Goal: Check status: Check status

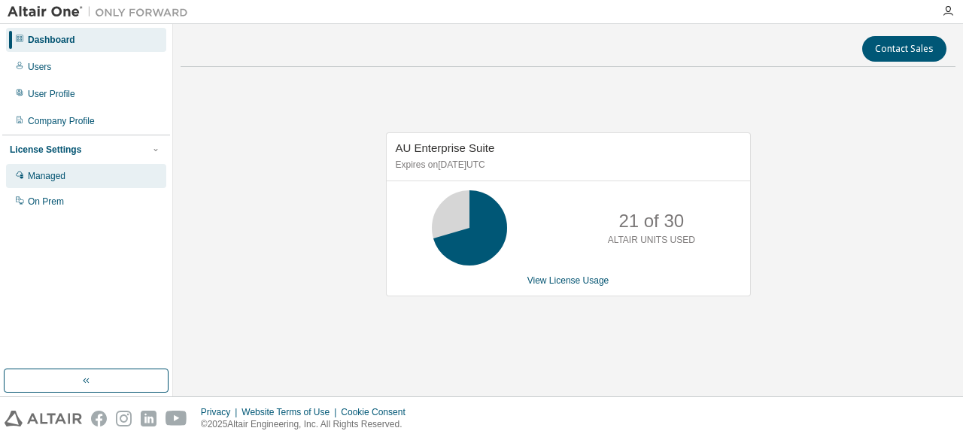
click at [91, 177] on div "Managed" at bounding box center [86, 176] width 160 height 24
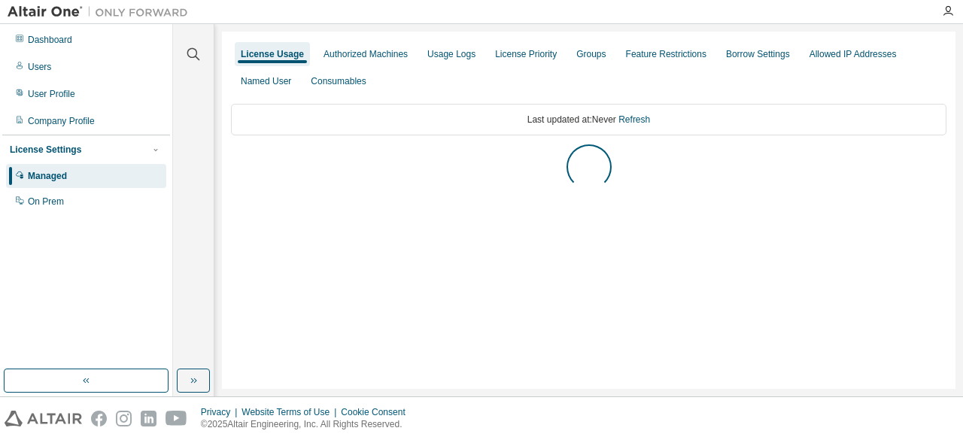
click at [59, 12] on img at bounding box center [102, 12] width 188 height 15
click at [56, 33] on div "Dashboard" at bounding box center [86, 40] width 160 height 24
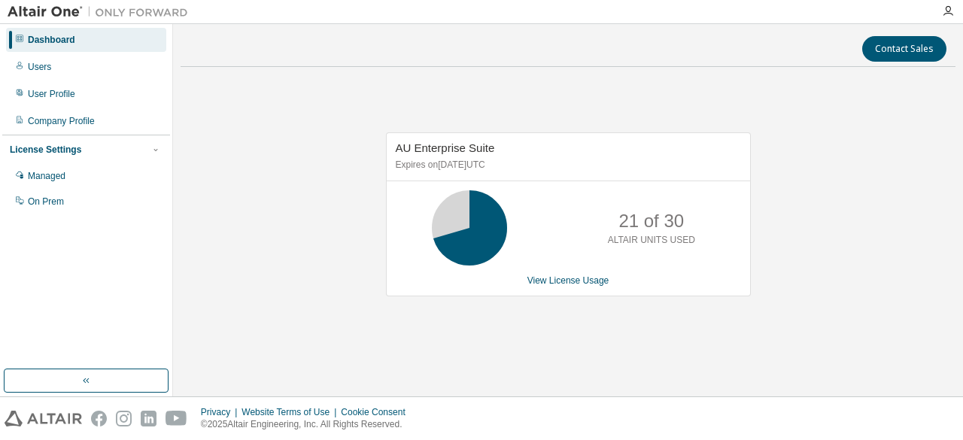
drag, startPoint x: 469, startPoint y: 217, endPoint x: 489, endPoint y: 217, distance: 19.6
click at [489, 217] on icon at bounding box center [469, 227] width 90 height 75
click at [488, 217] on icon at bounding box center [469, 228] width 38 height 38
click at [533, 270] on div "AU Enterprise Suite Expires on [DATE] UTC 21 of 30 ALTAIR UNITS USED View Licen…" at bounding box center [568, 214] width 365 height 164
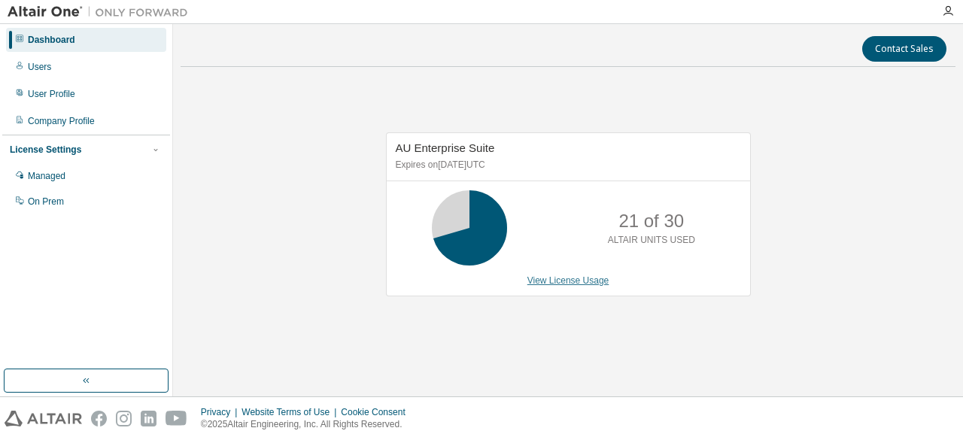
click at [564, 284] on link "View License Usage" at bounding box center [568, 280] width 82 height 11
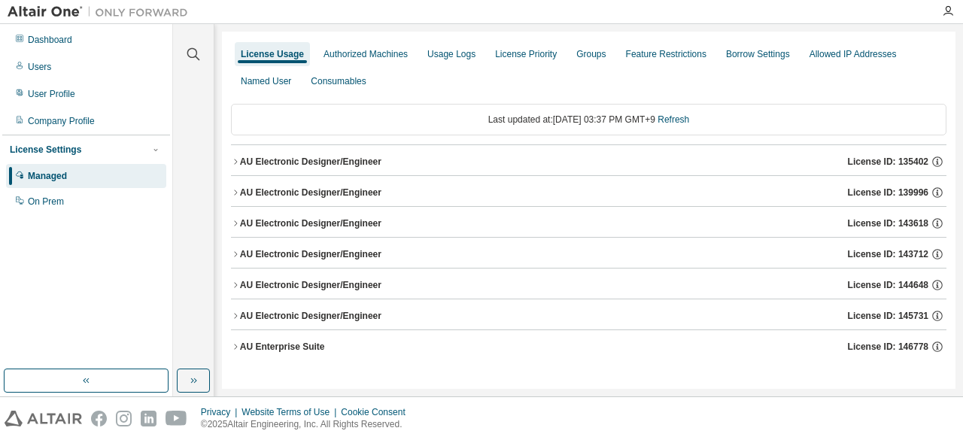
click at [326, 335] on button "AU Enterprise Suite License ID: 146778" at bounding box center [588, 346] width 715 height 33
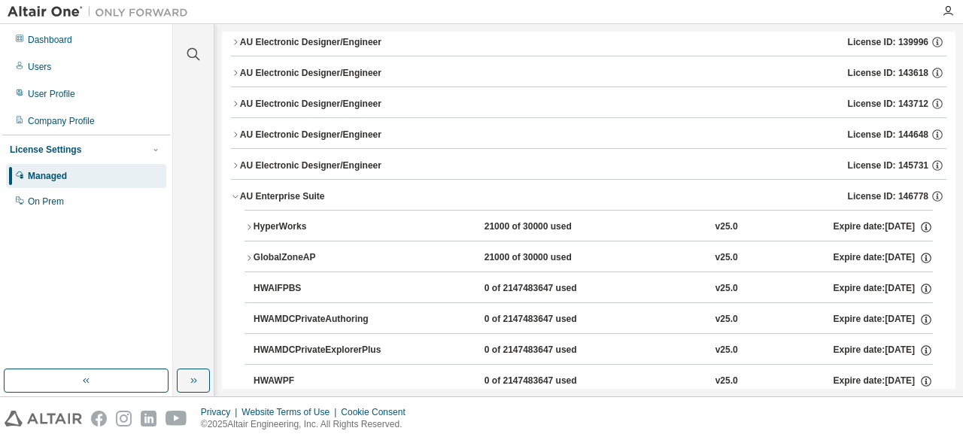
click at [252, 225] on icon "button" at bounding box center [248, 227] width 9 height 9
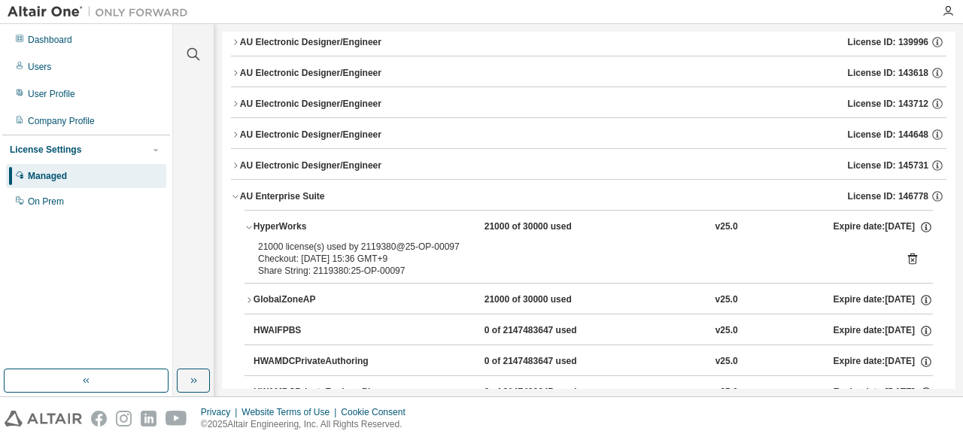
click at [252, 225] on icon "button" at bounding box center [248, 227] width 9 height 9
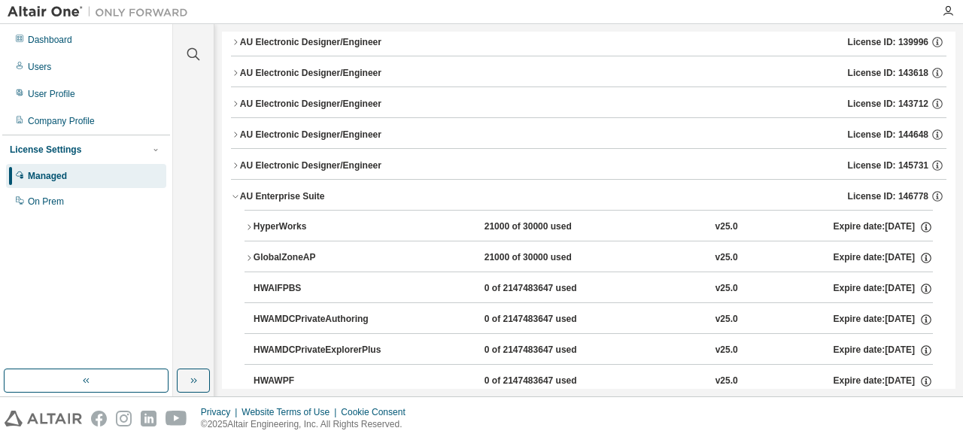
click at [245, 262] on button "GlobalZoneAP 21000 of 30000 used v25.0 Expire date: [DATE]" at bounding box center [588, 257] width 688 height 33
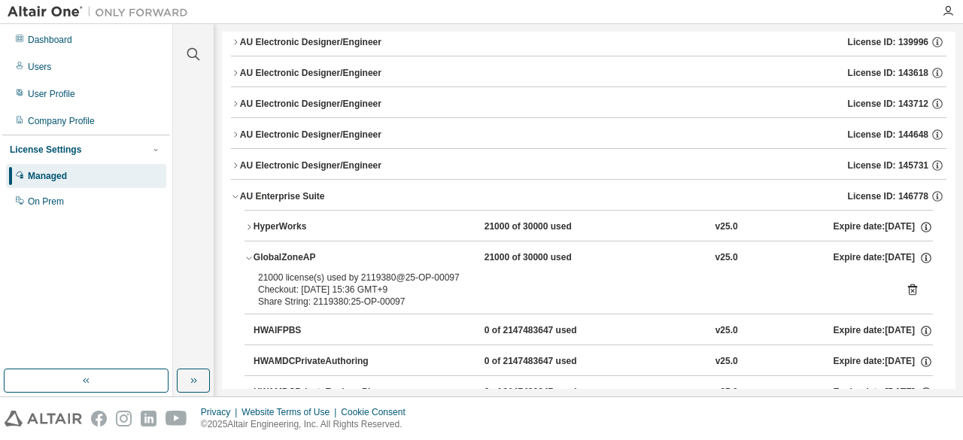
click at [248, 254] on icon "button" at bounding box center [248, 257] width 9 height 9
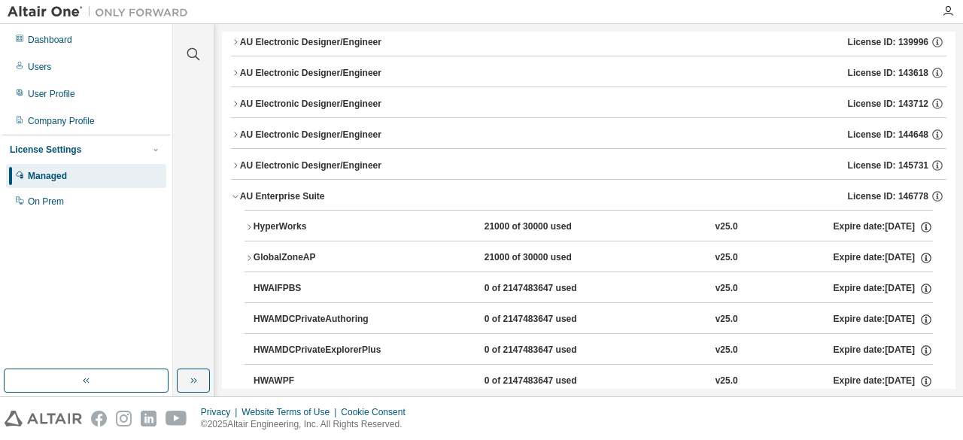
click at [248, 254] on icon "button" at bounding box center [248, 257] width 9 height 9
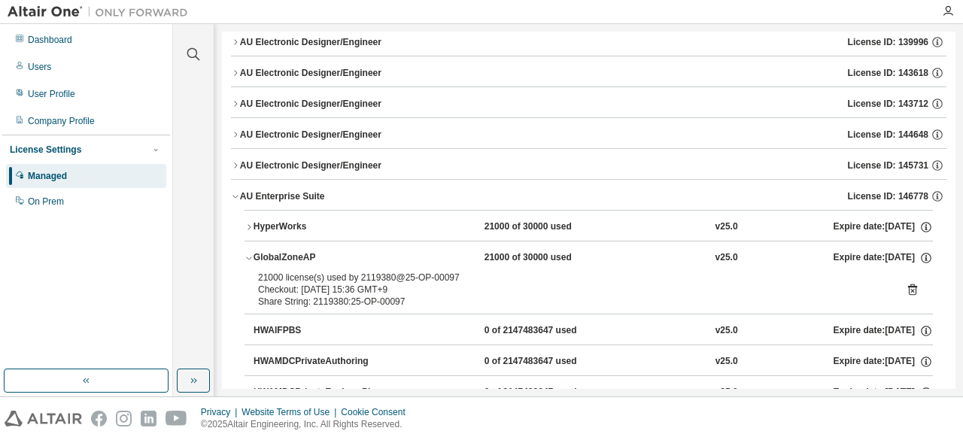
click at [248, 254] on icon "button" at bounding box center [248, 257] width 9 height 9
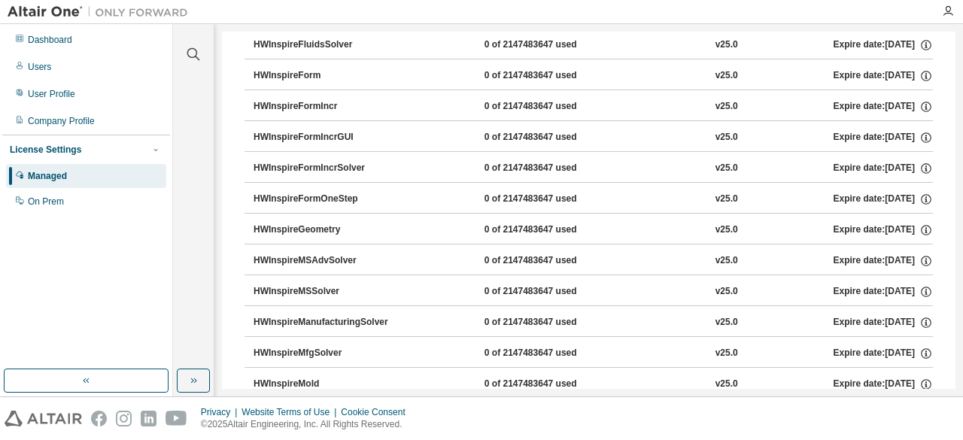
scroll to position [5114, 0]
